Goal: Task Accomplishment & Management: Manage account settings

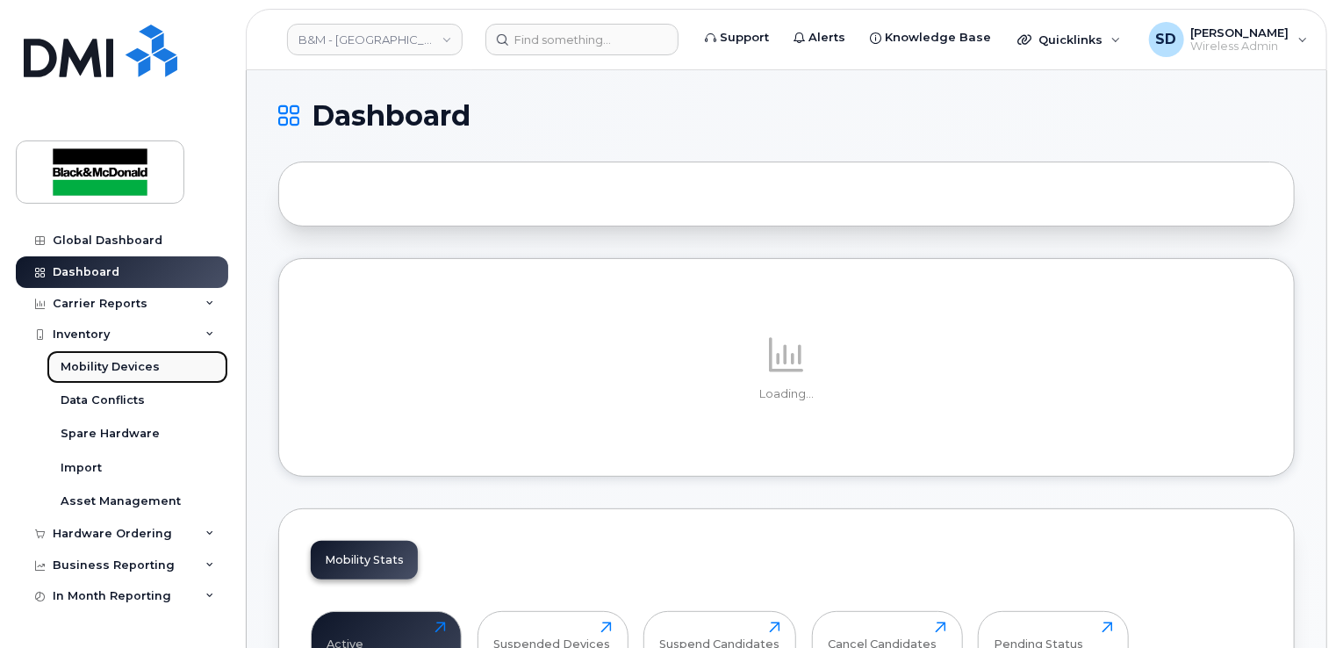
click at [137, 370] on div "Mobility Devices" at bounding box center [110, 367] width 99 height 16
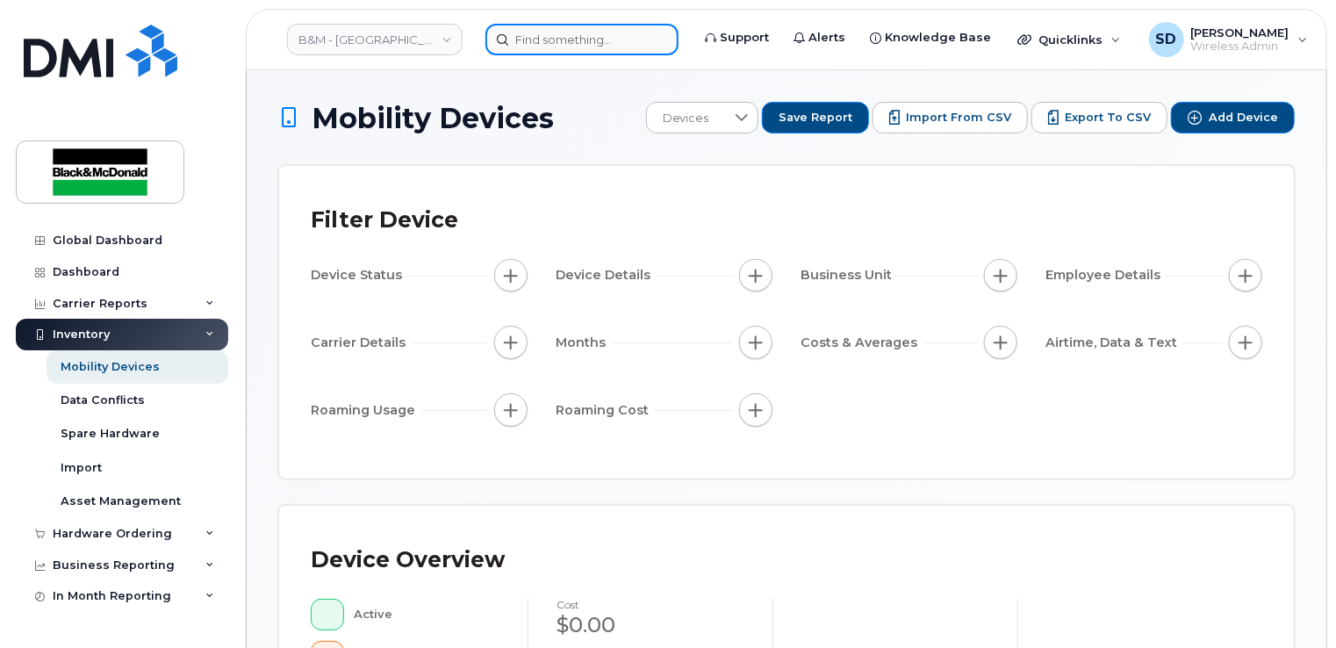
click at [584, 36] on input at bounding box center [581, 40] width 193 height 32
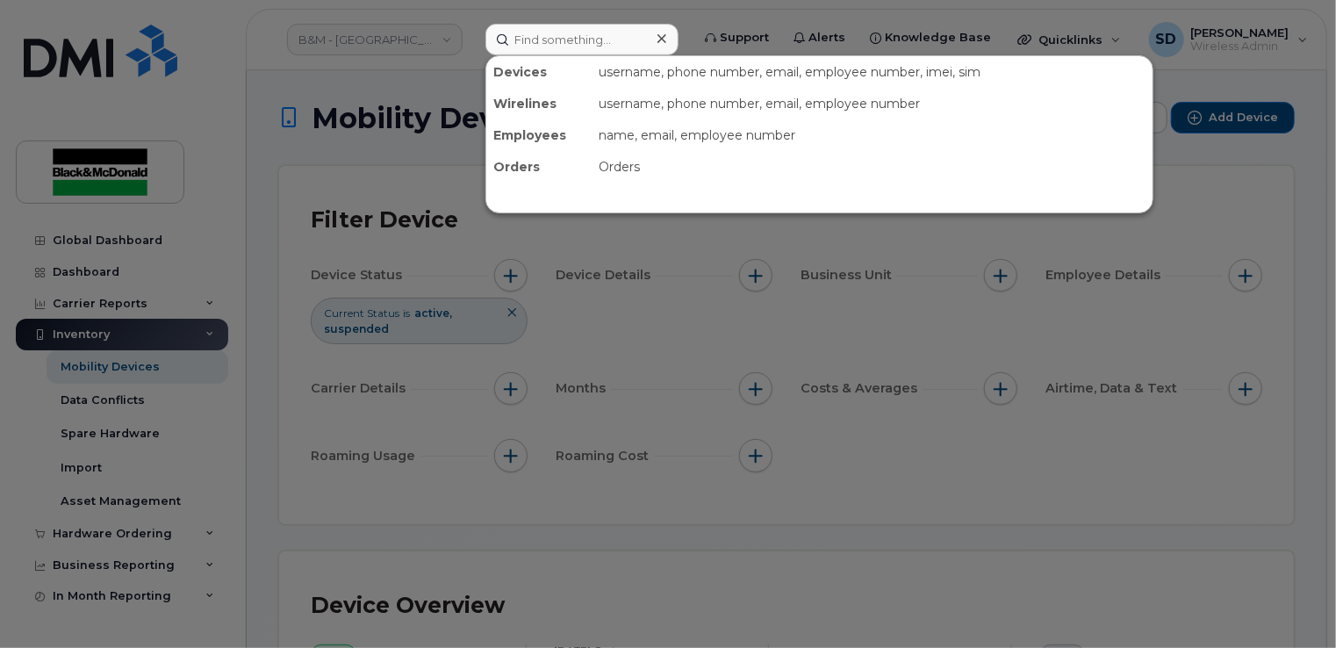
click at [392, 169] on div at bounding box center [668, 324] width 1336 height 648
click at [541, 31] on input at bounding box center [581, 40] width 193 height 32
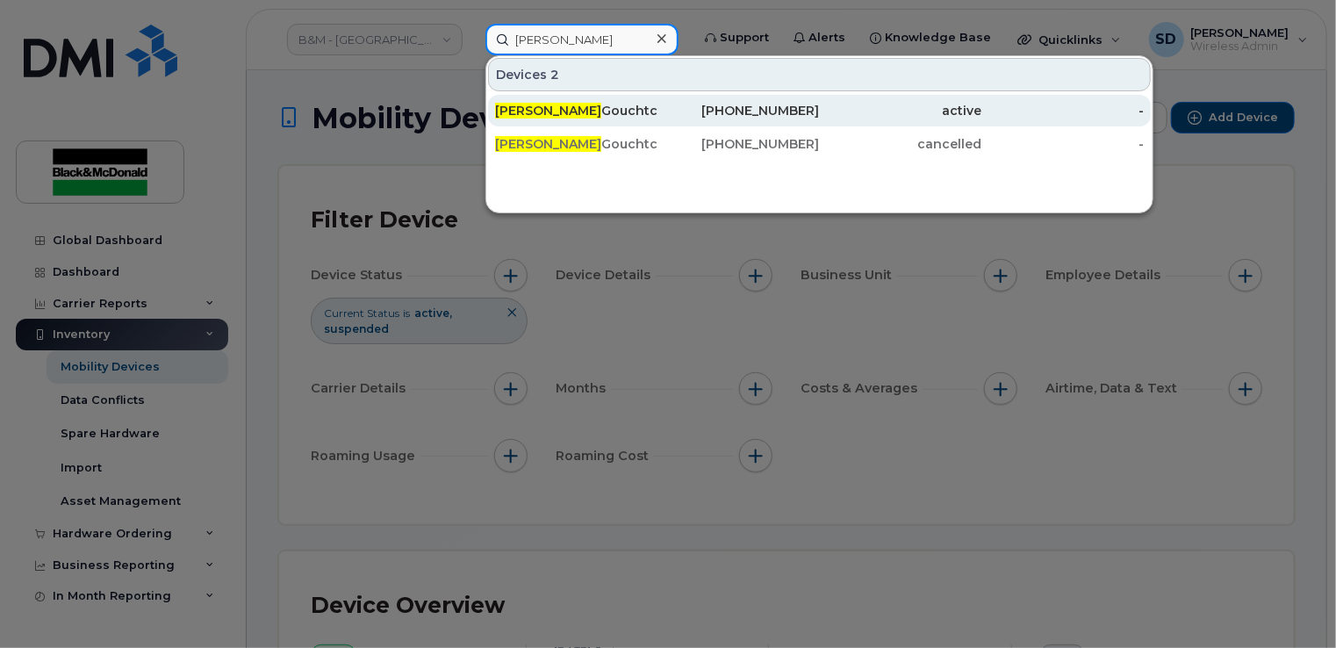
type input "[PERSON_NAME]"
click at [559, 111] on div "[PERSON_NAME]" at bounding box center [576, 111] width 162 height 18
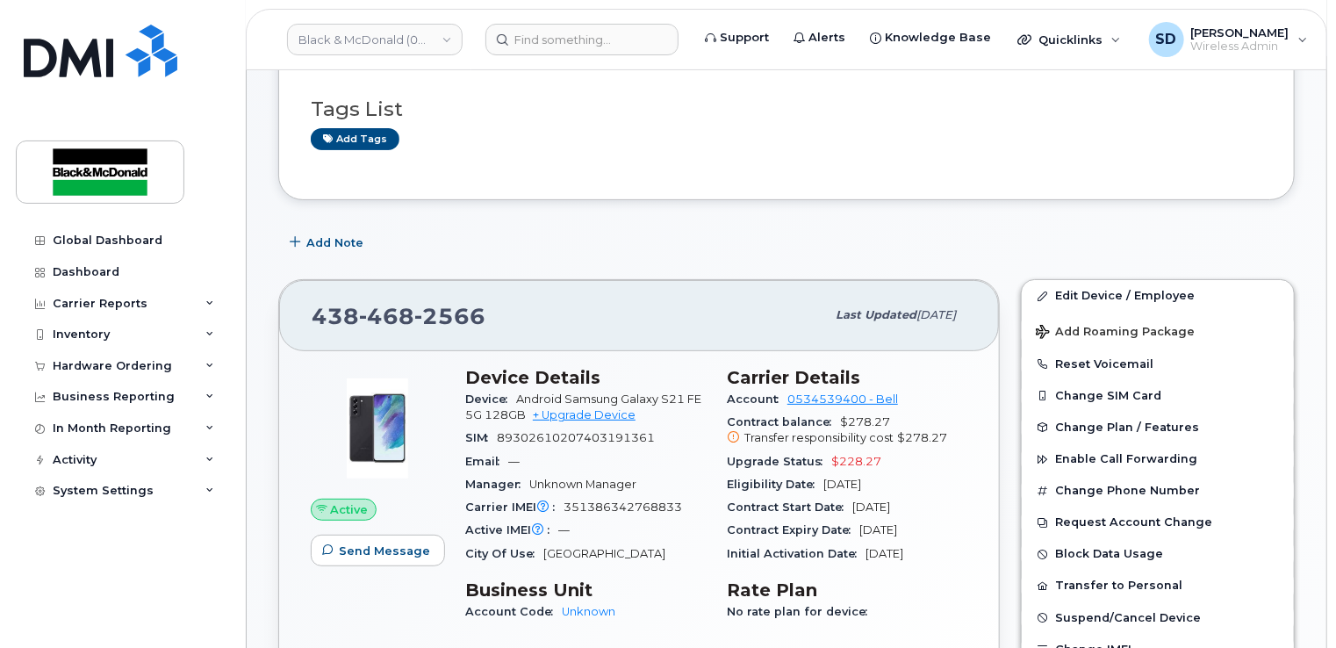
scroll to position [175, 0]
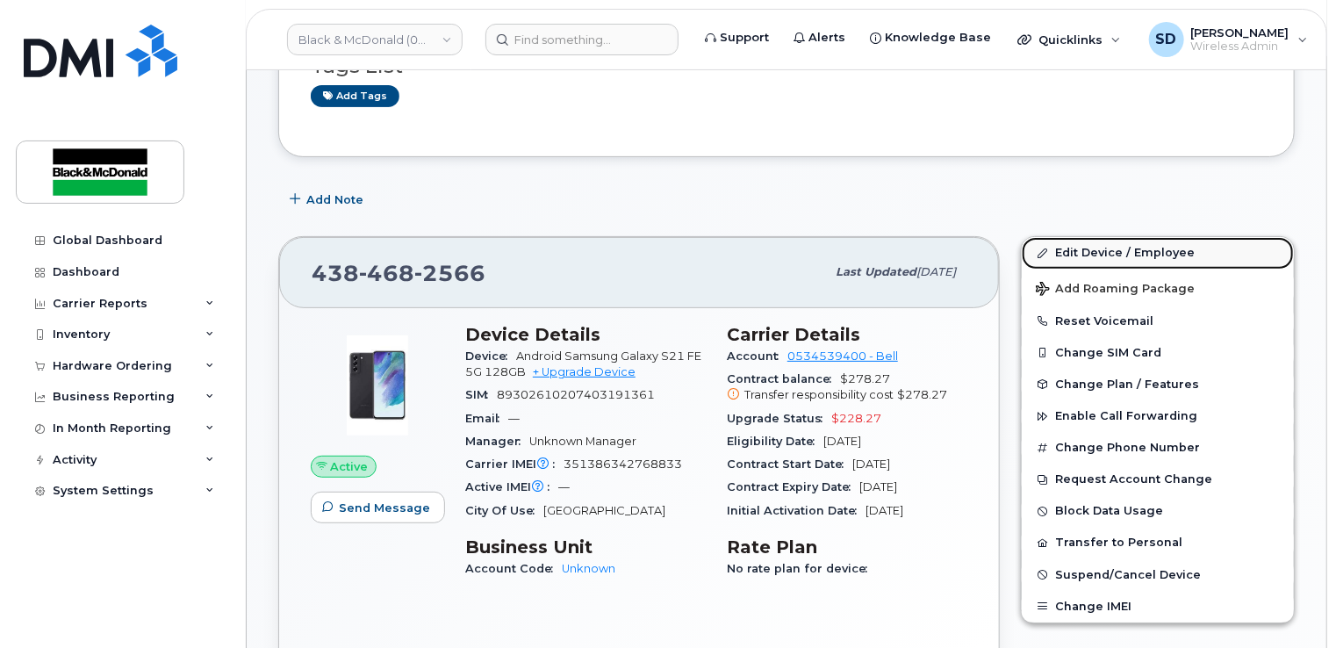
click at [1107, 253] on link "Edit Device / Employee" at bounding box center [1157, 253] width 272 height 32
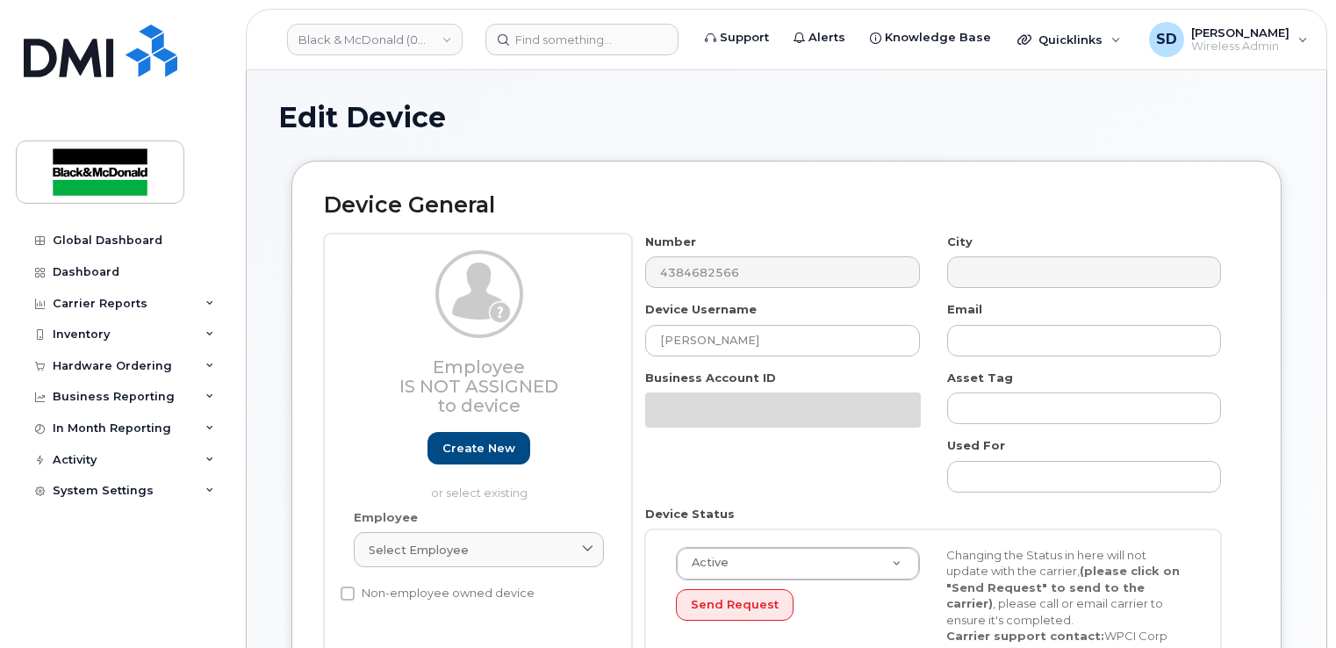
select select "91390"
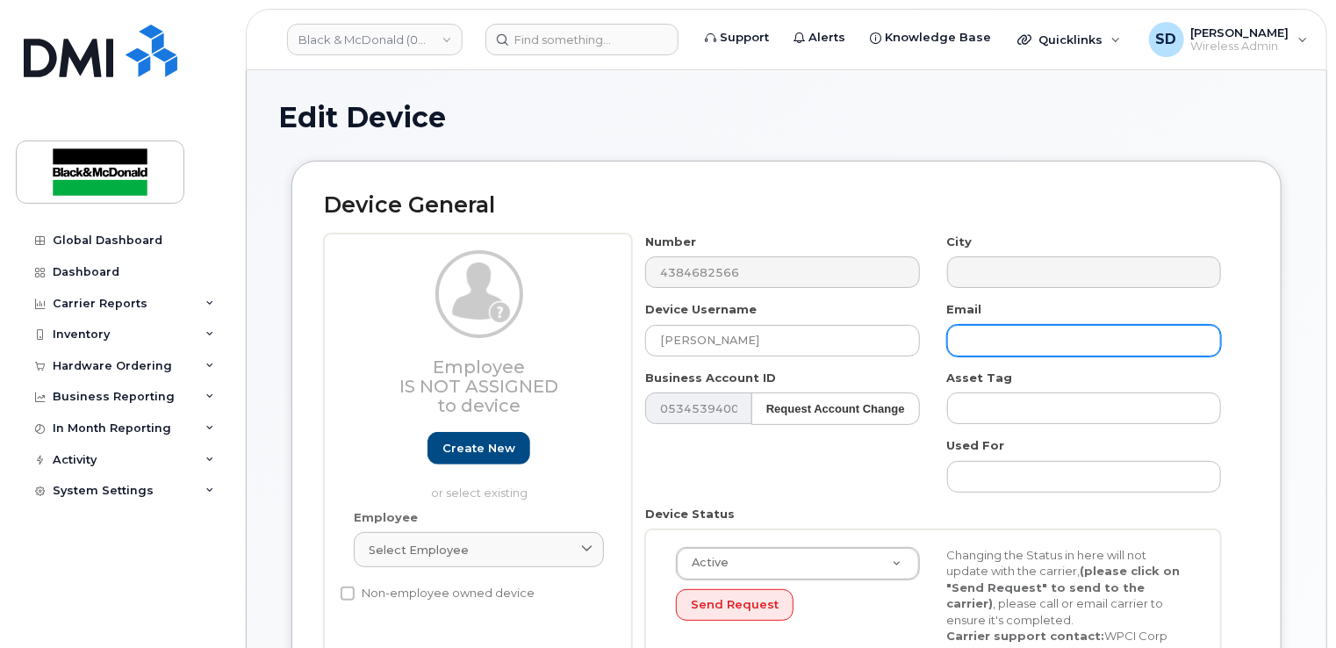
click at [967, 333] on input "text" at bounding box center [1084, 341] width 274 height 32
paste input "vgouchtchin@pbrossard.ca"
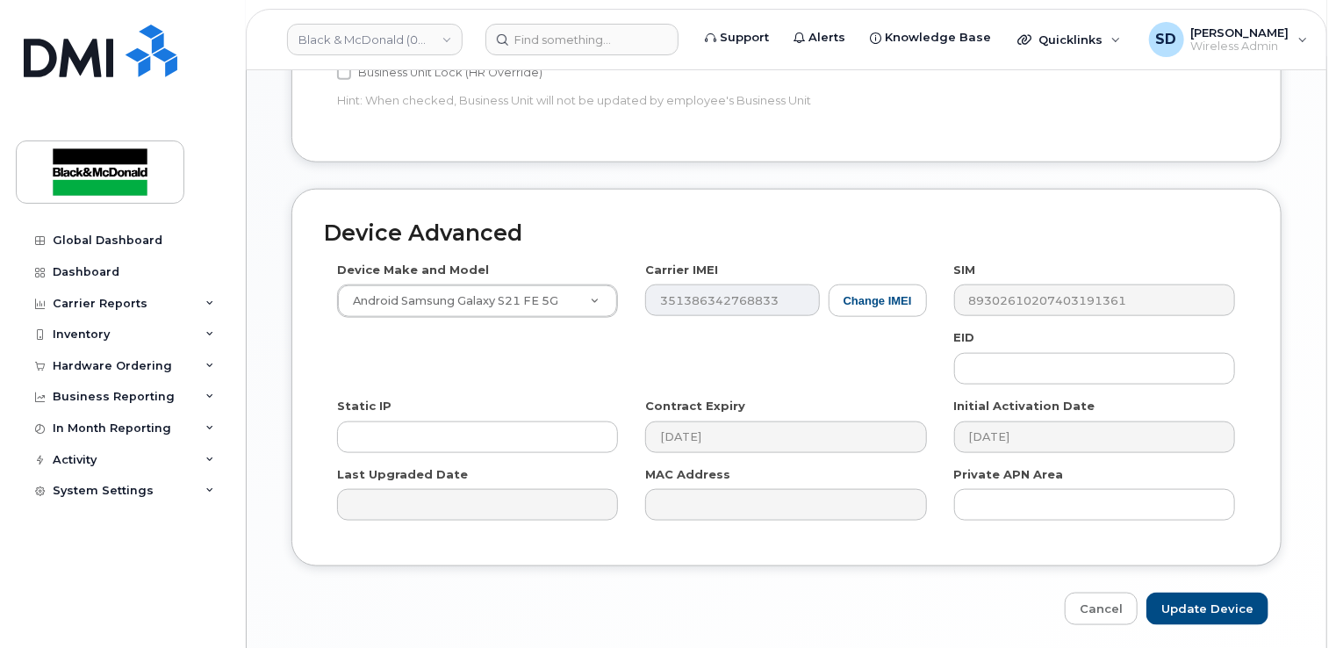
scroll to position [924, 0]
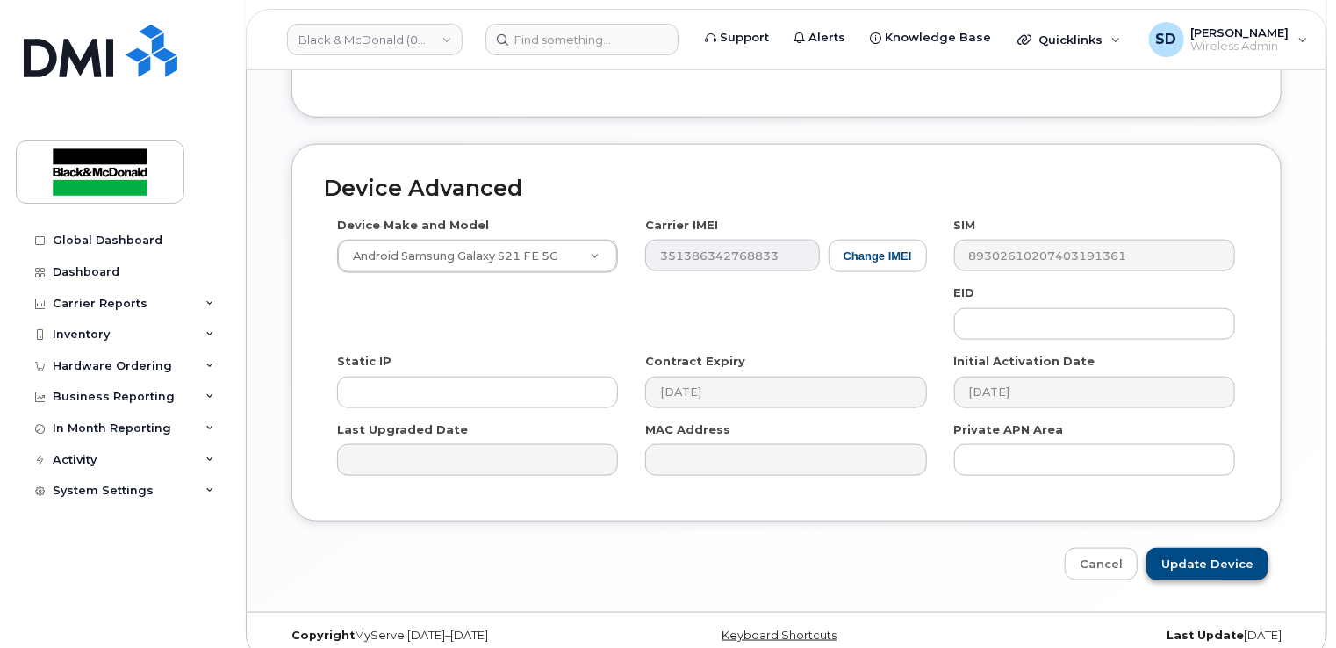
type input "vgouchtchin@pbrossard.ca"
click at [1221, 548] on input "Update Device" at bounding box center [1207, 564] width 122 height 32
type input "Saving..."
